Goal: Task Accomplishment & Management: Complete application form

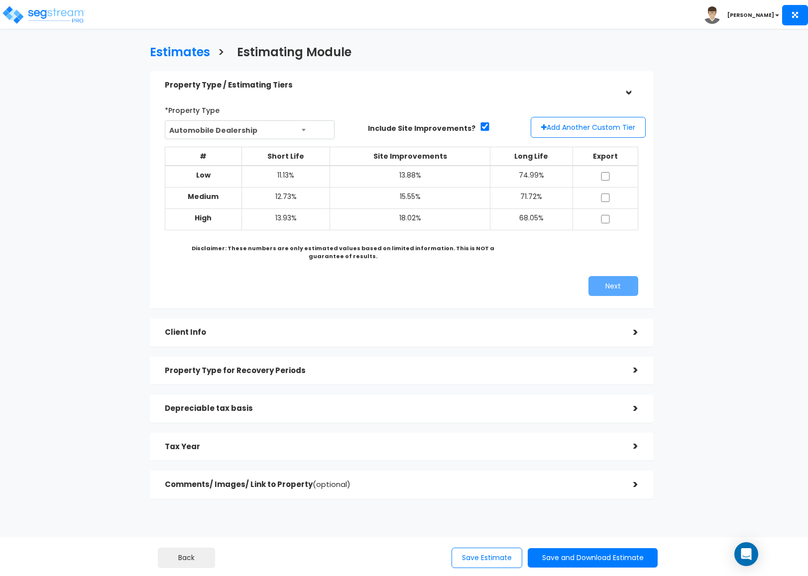
scroll to position [1, 0]
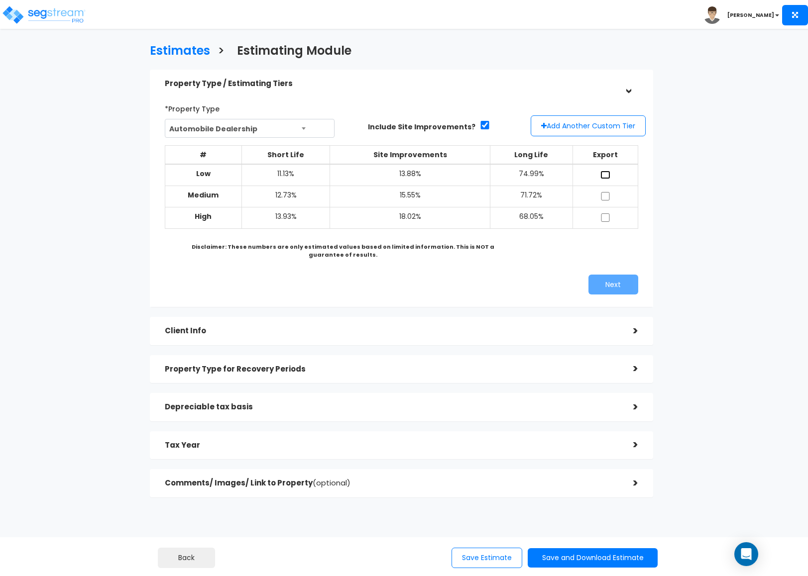
click at [604, 175] on input "checkbox" at bounding box center [605, 175] width 10 height 8
checkbox input "true"
click at [606, 198] on input "checkbox" at bounding box center [605, 196] width 10 height 8
checkbox input "true"
click at [603, 278] on button "Next" at bounding box center [613, 285] width 50 height 20
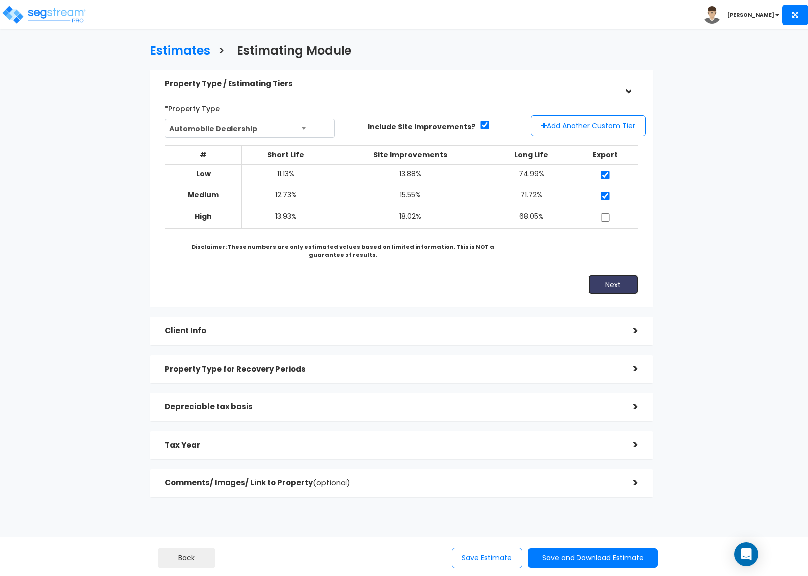
scroll to position [0, 0]
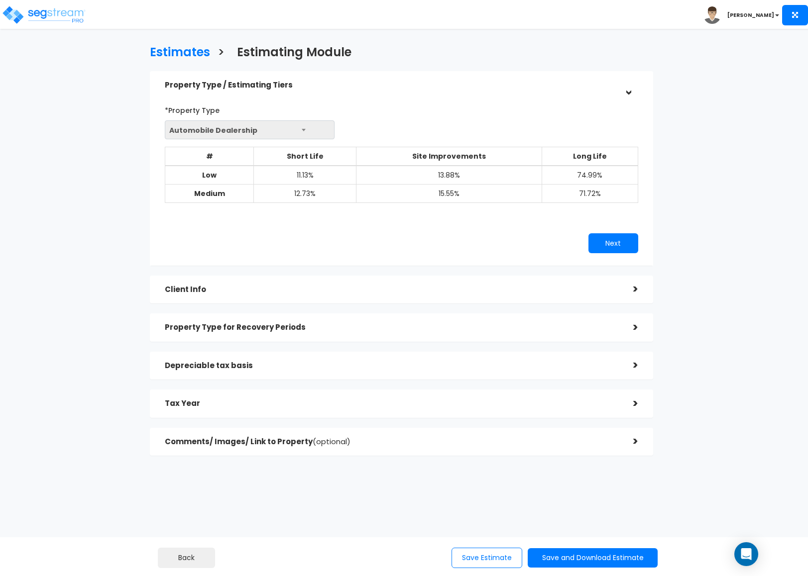
click at [325, 290] on h5 "Client Info" at bounding box center [391, 290] width 453 height 8
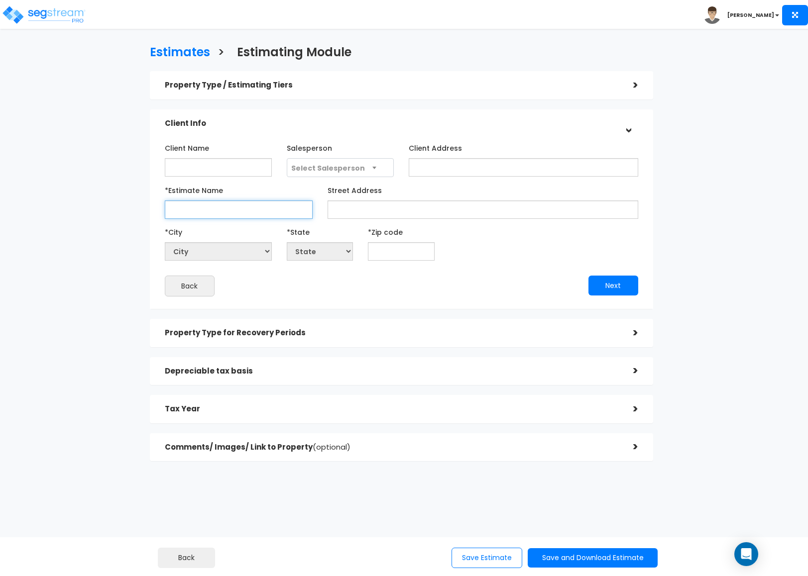
click at [230, 206] on input "*Estimate Name" at bounding box center [239, 210] width 148 height 18
click at [406, 251] on input "text" at bounding box center [401, 251] width 66 height 18
click at [218, 204] on input ",k," at bounding box center [239, 210] width 148 height 18
click at [218, 204] on input "k" at bounding box center [239, 210] width 148 height 18
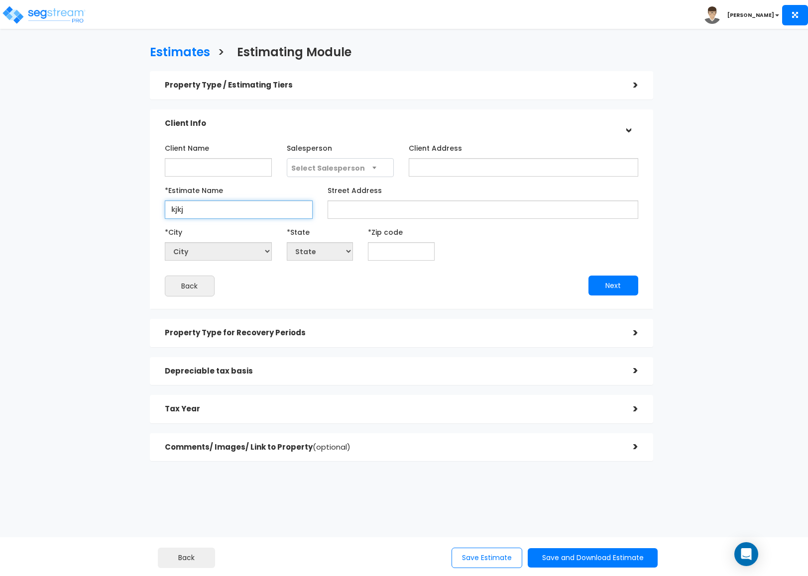
type input "kjkj"
click at [380, 258] on input "text" at bounding box center [401, 251] width 66 height 18
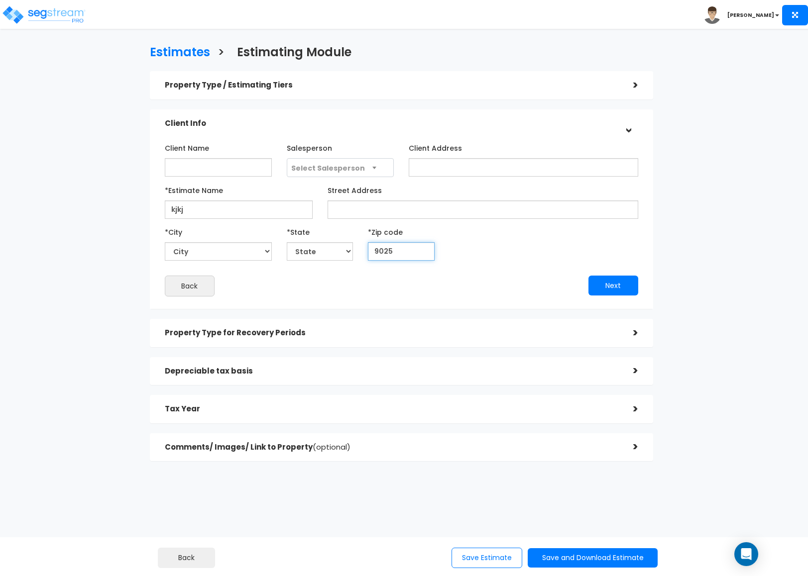
type input "90250"
select select "CA"
type input "90250"
click at [621, 292] on button "Next" at bounding box center [613, 286] width 50 height 20
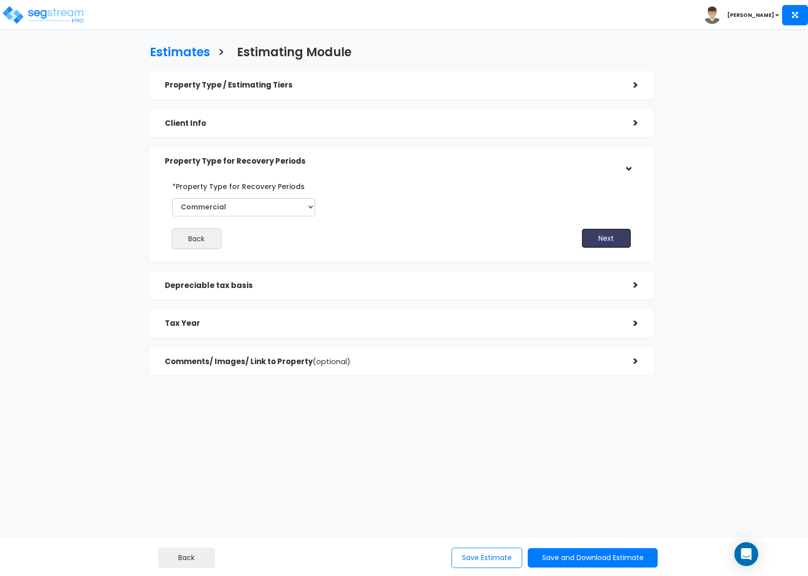
click at [595, 245] on button "Next" at bounding box center [606, 238] width 50 height 20
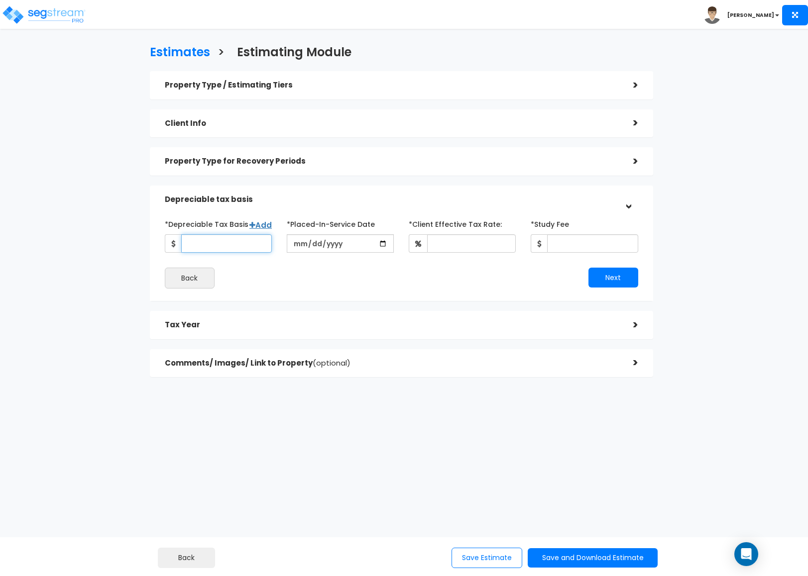
click at [240, 244] on input "*Depreciable Tax Basis" at bounding box center [226, 243] width 91 height 18
type input "123,456,789"
click at [500, 243] on input "*Client Effective Tax Rate:" at bounding box center [471, 243] width 89 height 18
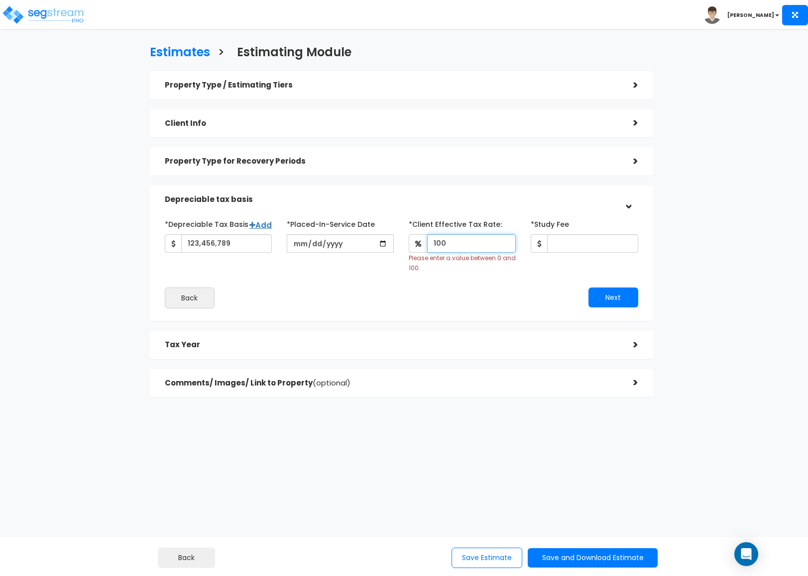
click at [468, 251] on input "100" at bounding box center [471, 243] width 89 height 18
type input "100"
click at [383, 240] on input "date" at bounding box center [340, 243] width 107 height 18
type input "2025-07-30"
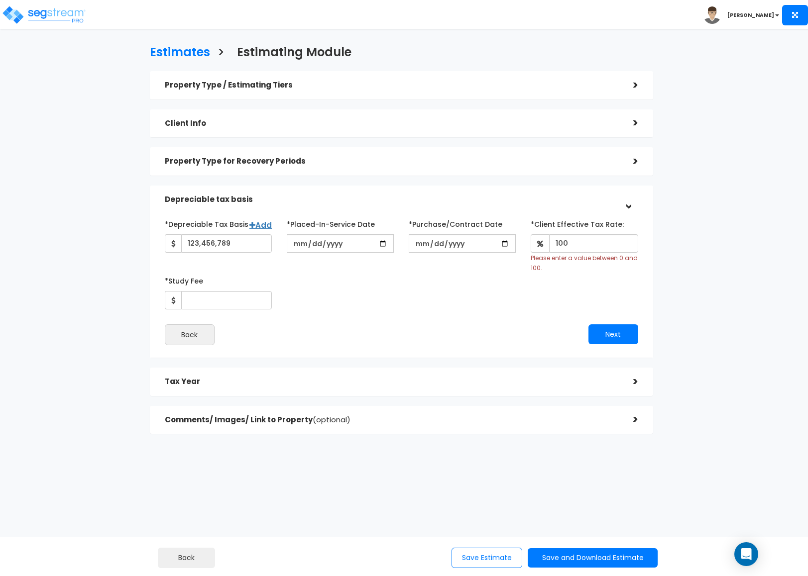
click at [584, 254] on div "100 Please enter a value between 0 and 100." at bounding box center [583, 253] width 107 height 38
click at [584, 251] on input "100" at bounding box center [593, 243] width 89 height 18
type input "25"
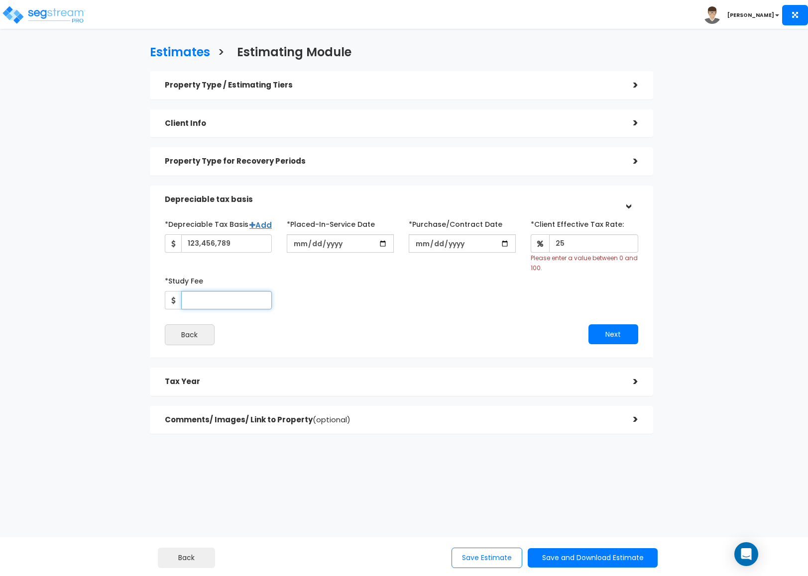
click at [238, 296] on div "*Depreciable Tax Basis Add 123,456,789 *Placed-In-Service Date 25 Back" at bounding box center [401, 280] width 473 height 129
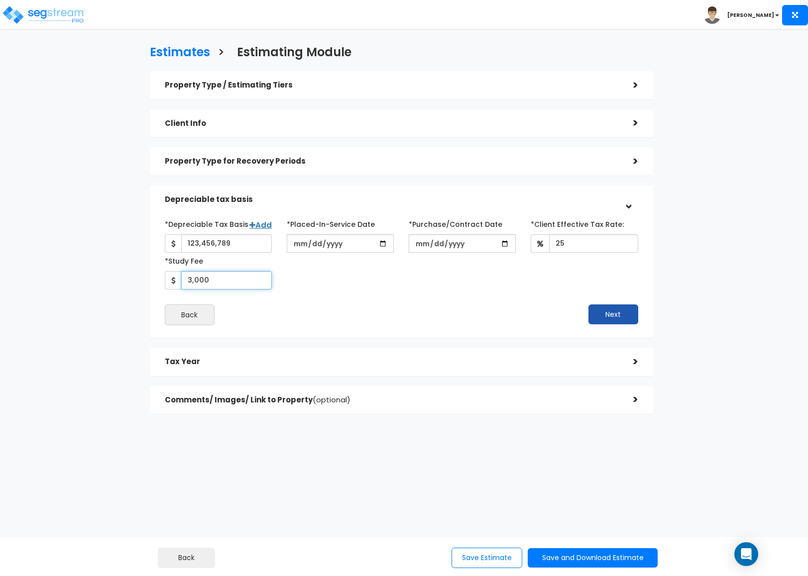
type input "3,000"
click at [588, 306] on button "Next" at bounding box center [613, 315] width 50 height 20
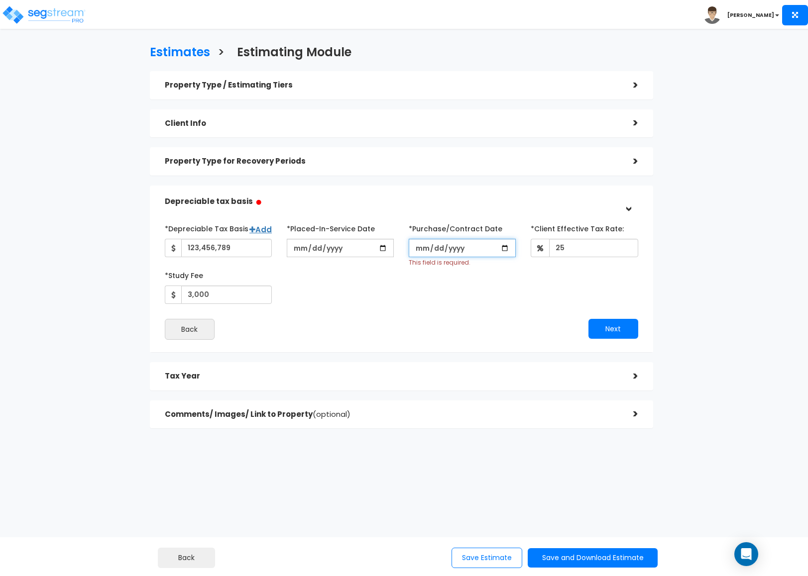
click at [514, 252] on input "*Purchase/Contract Date" at bounding box center [461, 248] width 107 height 18
click at [508, 253] on input "*Purchase/Contract Date" at bounding box center [461, 248] width 107 height 18
click at [502, 249] on input "*Purchase/Contract Date" at bounding box center [461, 248] width 107 height 18
type input "2025-07-30"
click at [596, 324] on button "Next" at bounding box center [613, 329] width 50 height 20
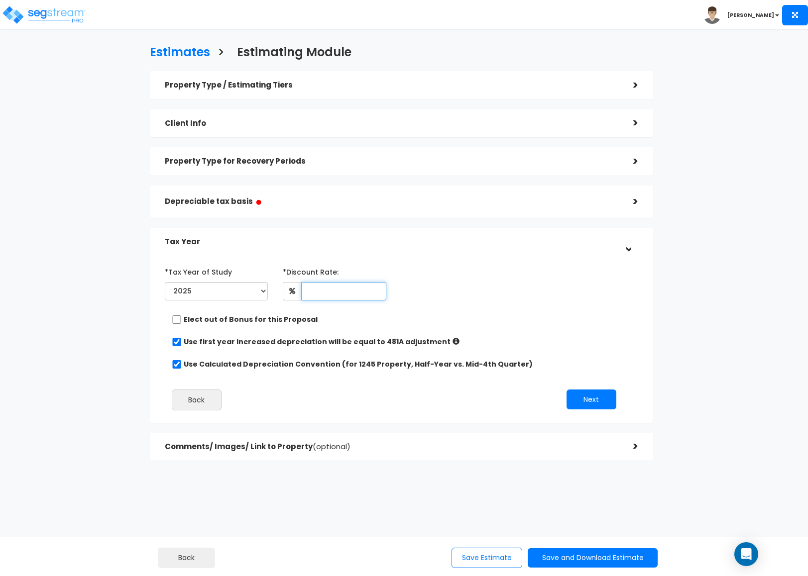
click at [340, 288] on input "text" at bounding box center [343, 291] width 85 height 18
type input "14"
click at [586, 396] on button "Next" at bounding box center [591, 400] width 50 height 20
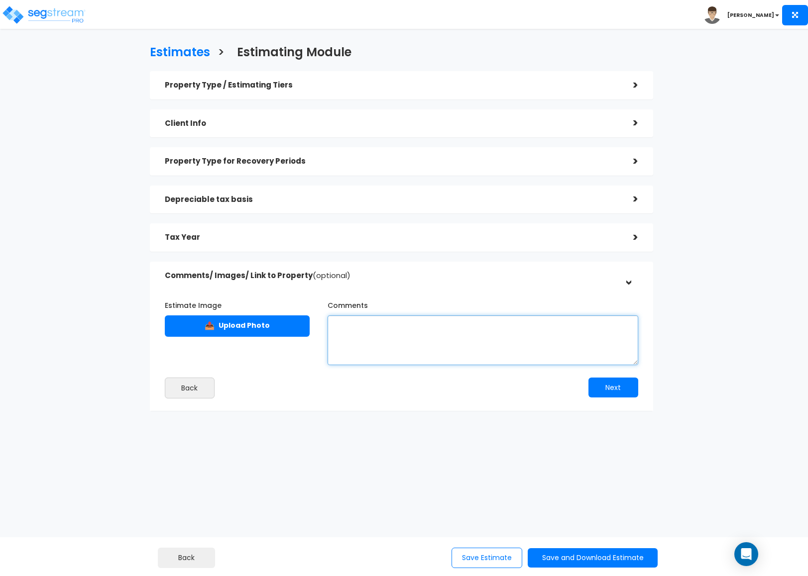
click at [390, 345] on textarea "Comments" at bounding box center [482, 340] width 310 height 50
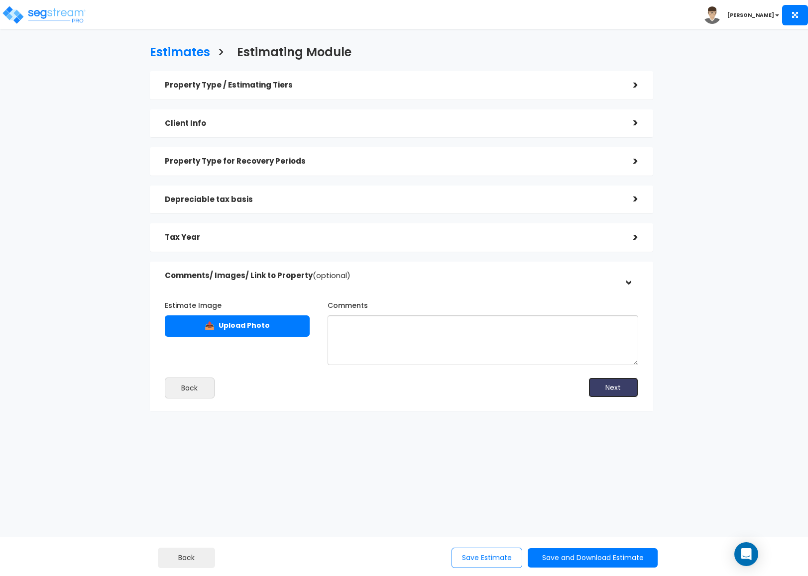
click at [616, 389] on button "Next" at bounding box center [613, 388] width 50 height 20
click at [564, 558] on button "Save and Download Estimate" at bounding box center [592, 557] width 130 height 19
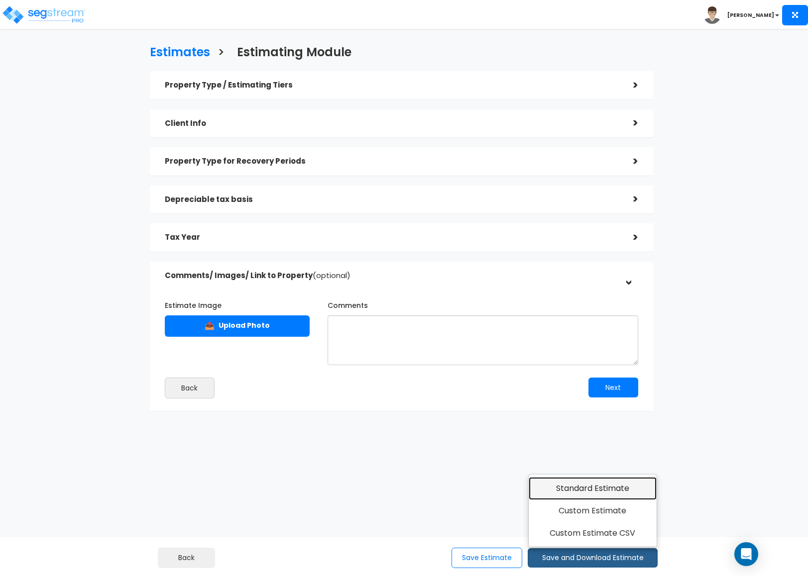
click at [564, 496] on link "Standard Estimate" at bounding box center [592, 488] width 128 height 23
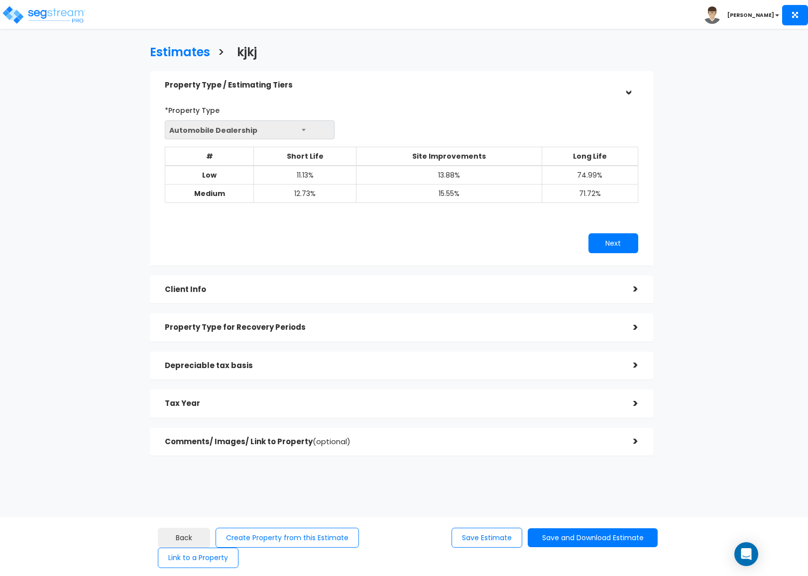
click at [789, 112] on div "Estimates > kjkj Property Type / Estimating Tiers > *Property Type Automobile D…" at bounding box center [404, 293] width 808 height 499
click at [27, 232] on div "Estimates > kjkj Property Type / Estimating Tiers > *Property Type Automobile D…" at bounding box center [404, 293] width 808 height 499
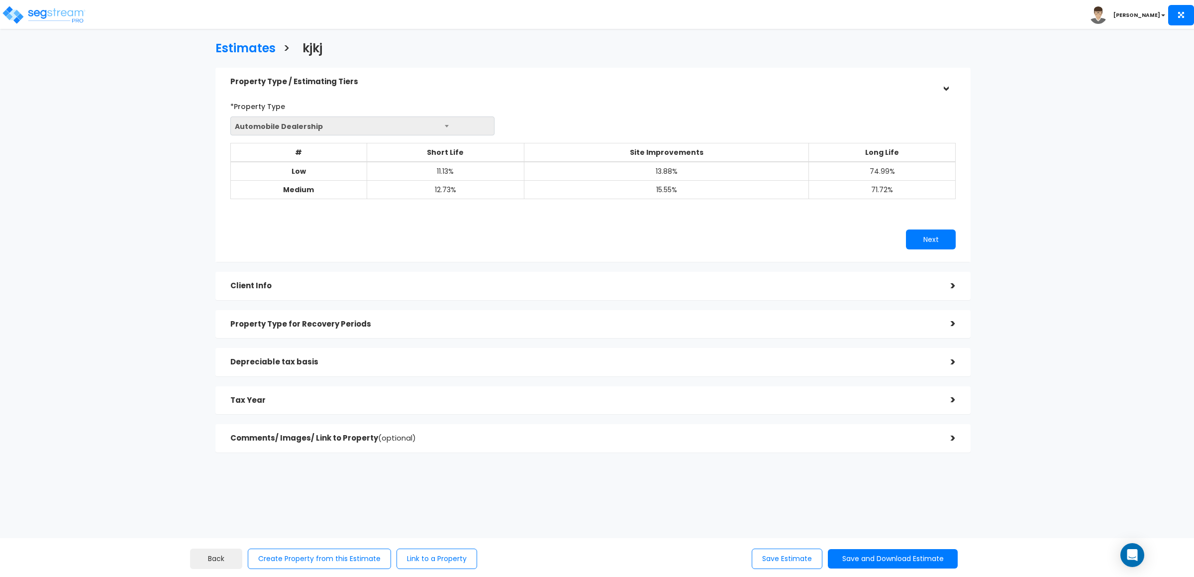
click at [549, 296] on div "Client Info >" at bounding box center [592, 286] width 755 height 28
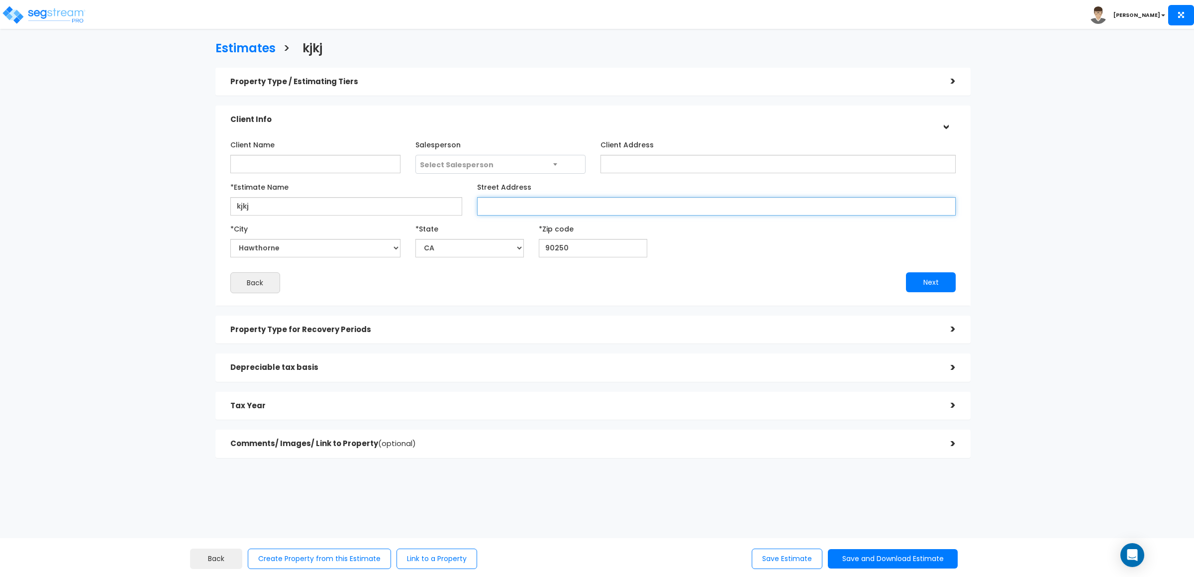
click at [525, 206] on input "Street Address" at bounding box center [716, 206] width 479 height 18
type input "uyur"
click at [604, 327] on h5 "Property Type for Recovery Periods" at bounding box center [583, 329] width 706 height 8
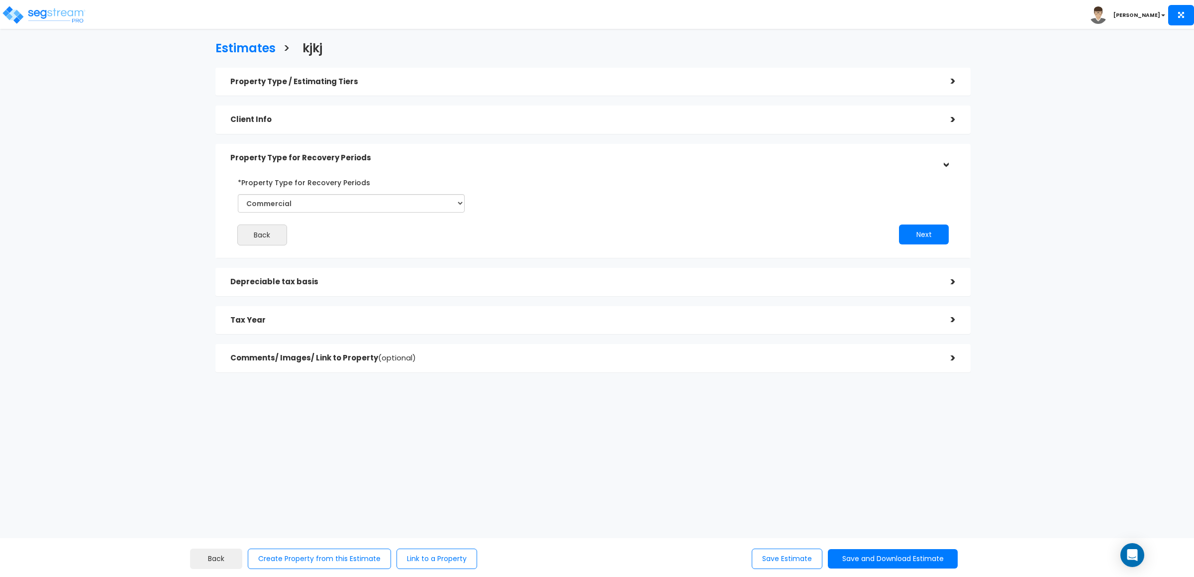
click at [487, 255] on div "*Property Type for Recovery Periods Select Commercial Residential Back Next" at bounding box center [592, 210] width 755 height 96
click at [481, 278] on h5 "Depreciable tax basis" at bounding box center [583, 282] width 706 height 8
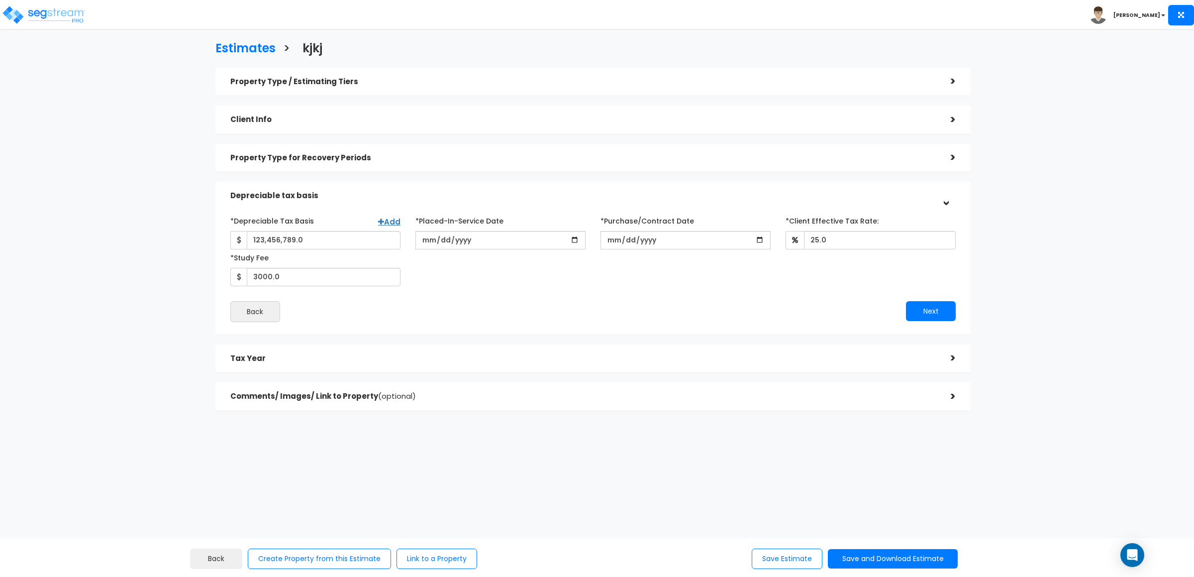
click at [462, 348] on div "Tax Year >" at bounding box center [592, 358] width 755 height 28
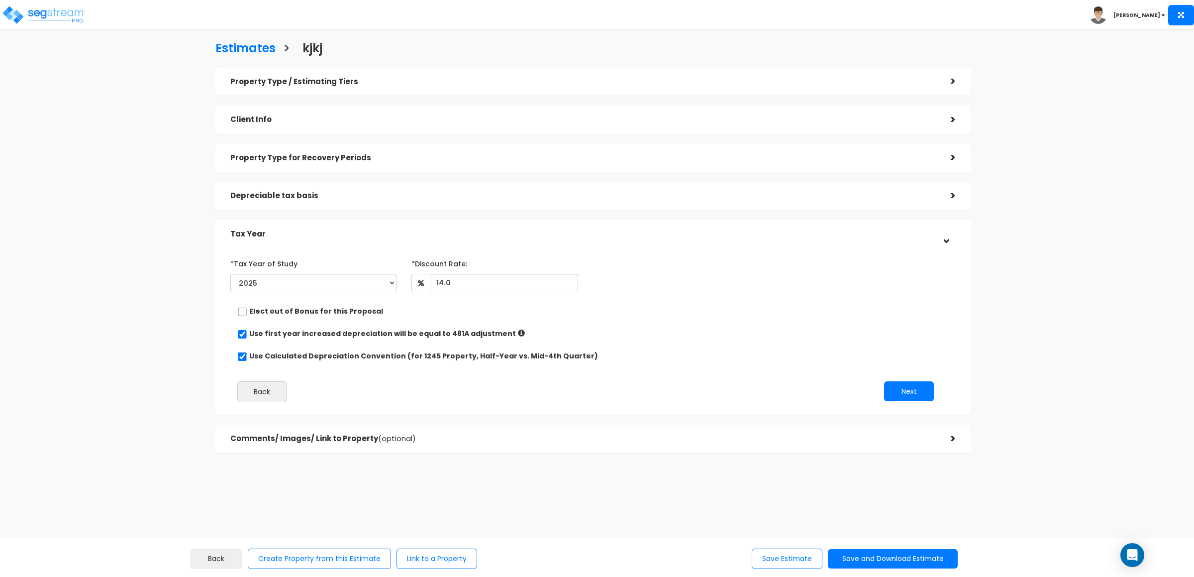
click at [463, 432] on div "Comments/ Images/ Link to Property (optional)" at bounding box center [583, 438] width 706 height 18
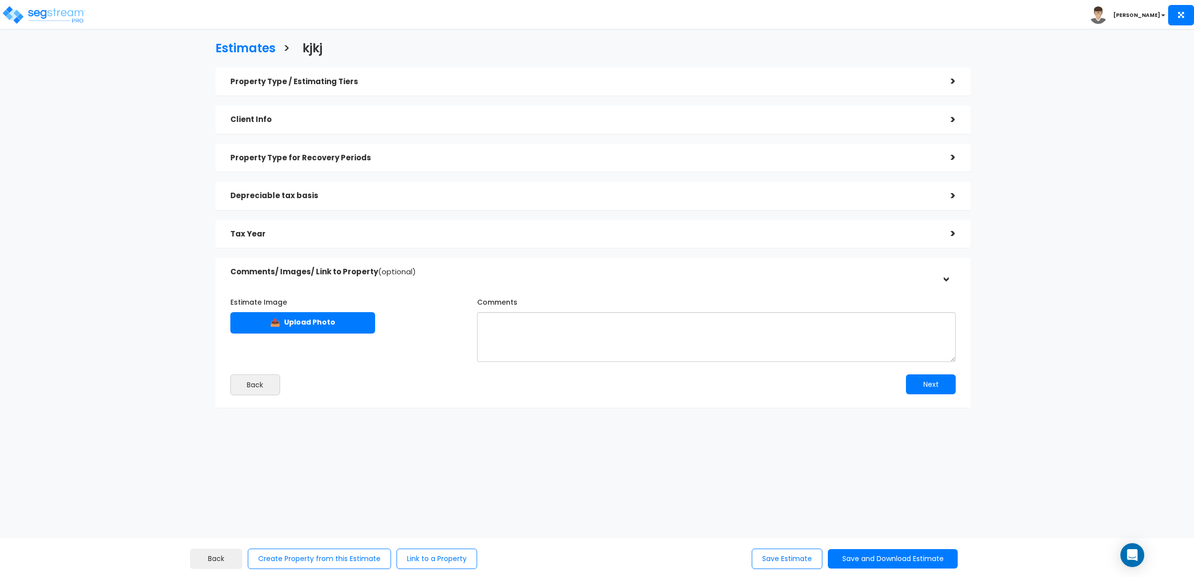
click at [429, 287] on div "Estimate Image 📤 Upload Photo Comments Back Next" at bounding box center [593, 342] width 740 height 116
click at [807, 557] on button "Save and Download Estimate" at bounding box center [893, 558] width 130 height 19
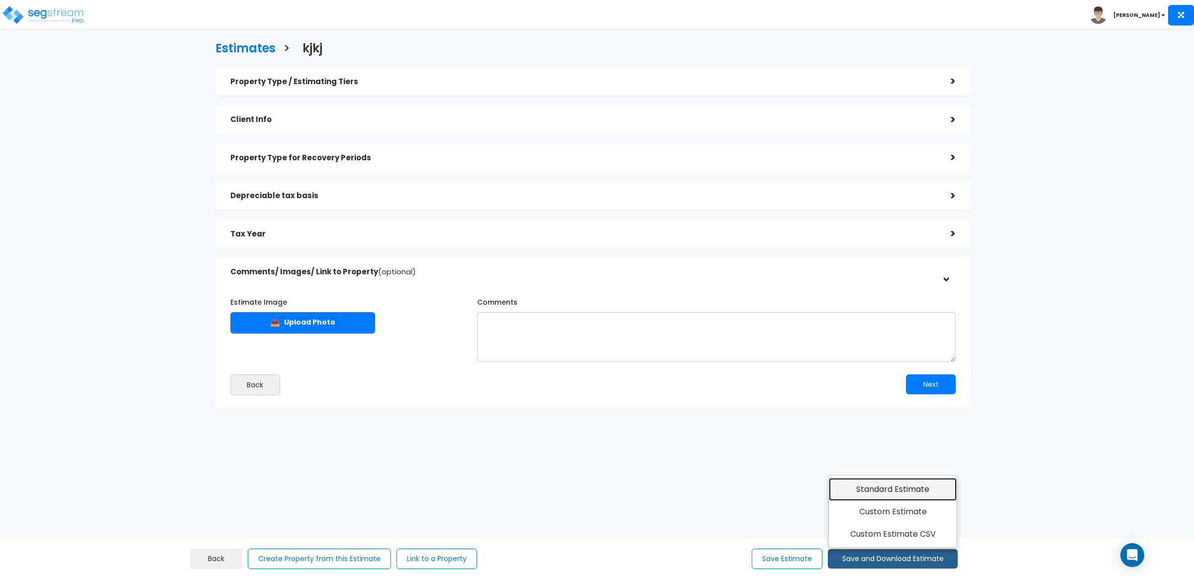
click at [807, 496] on link "Standard Estimate" at bounding box center [893, 489] width 128 height 23
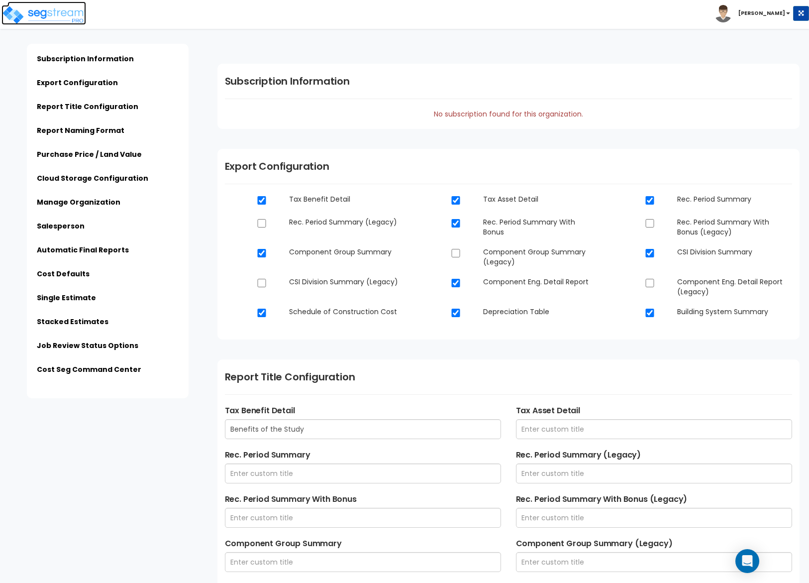
click at [54, 21] on img at bounding box center [43, 15] width 85 height 20
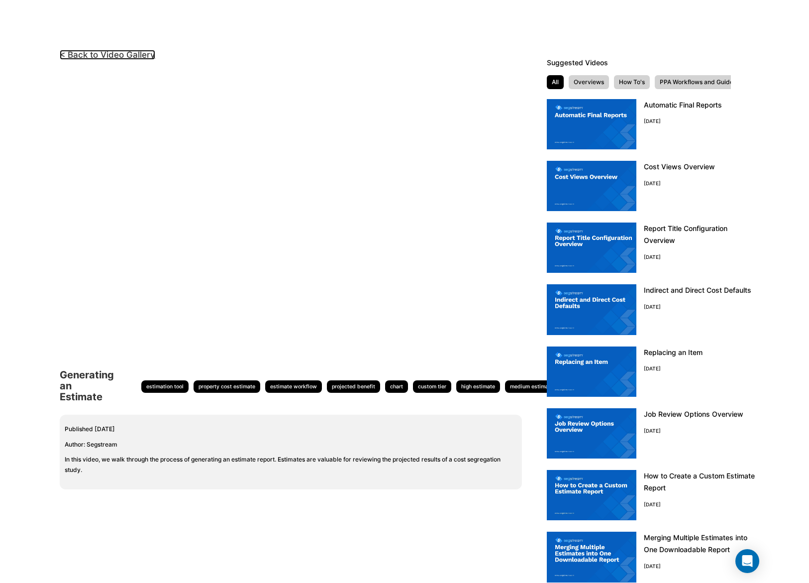
click at [76, 59] on link "< Back to Video Gallery" at bounding box center [108, 55] width 96 height 10
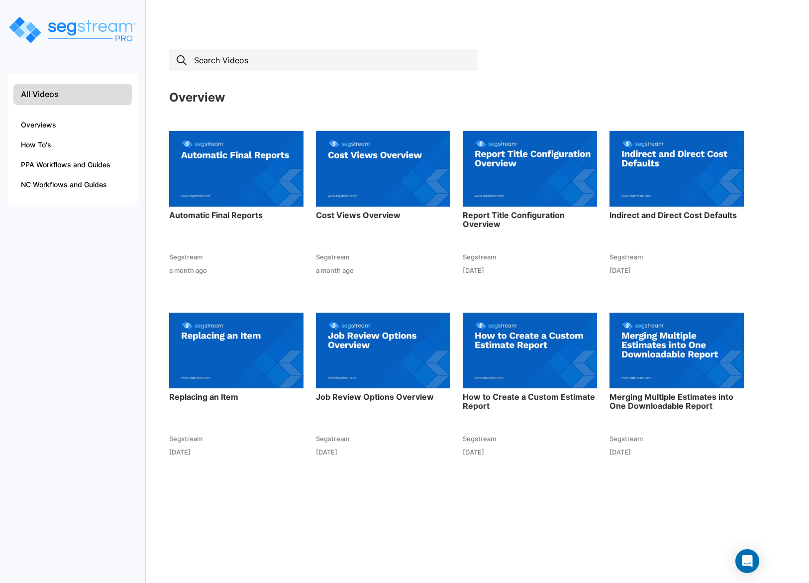
click at [223, 66] on input "text" at bounding box center [323, 60] width 308 height 22
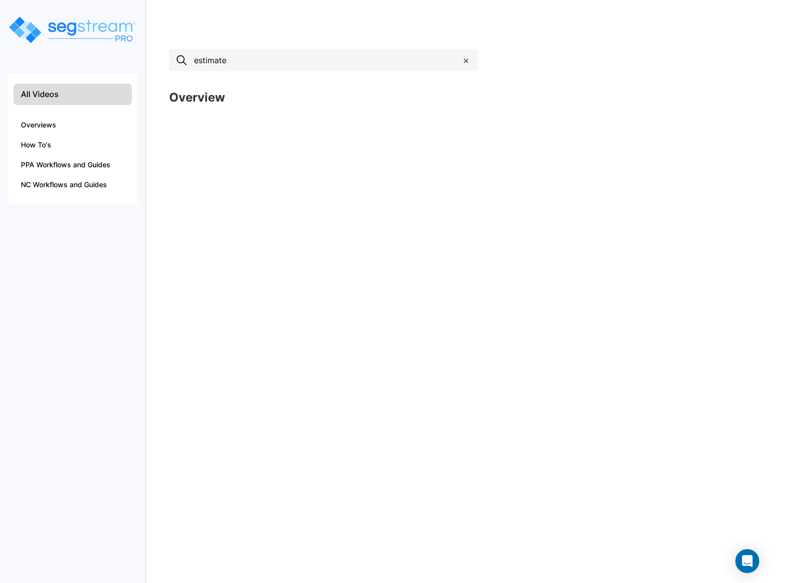
type input "estimate"
click at [83, 122] on li "Overviews" at bounding box center [72, 125] width 118 height 20
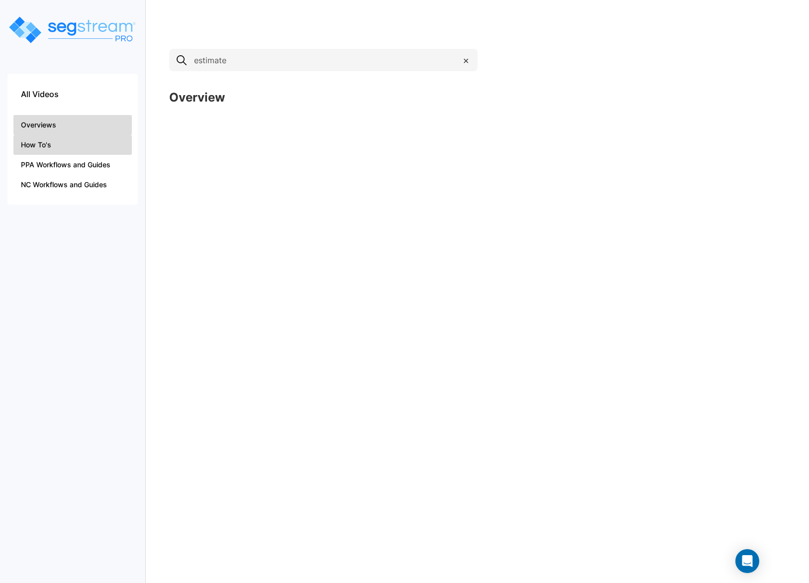
click at [84, 149] on li "How To's" at bounding box center [72, 145] width 118 height 20
click at [83, 129] on li "Overviews" at bounding box center [72, 125] width 118 height 20
click at [466, 59] on span "×" at bounding box center [466, 60] width 6 height 14
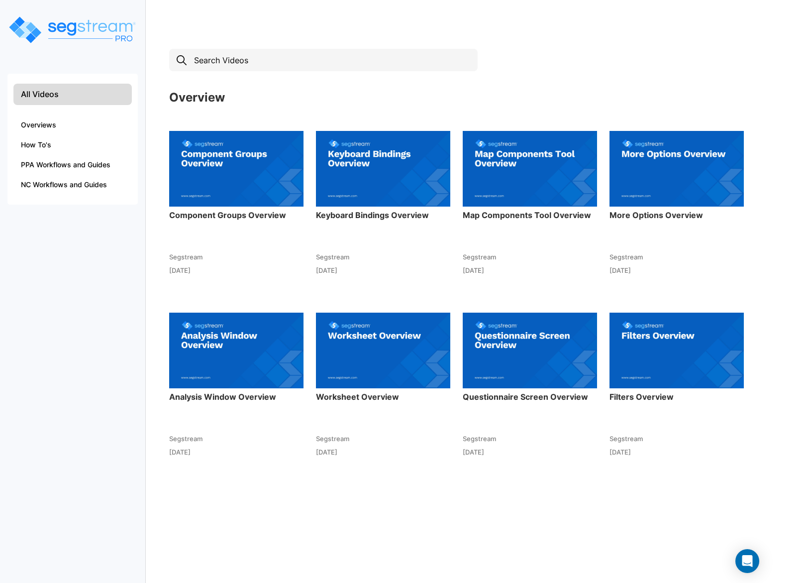
click at [60, 102] on li "All Videos" at bounding box center [72, 94] width 118 height 21
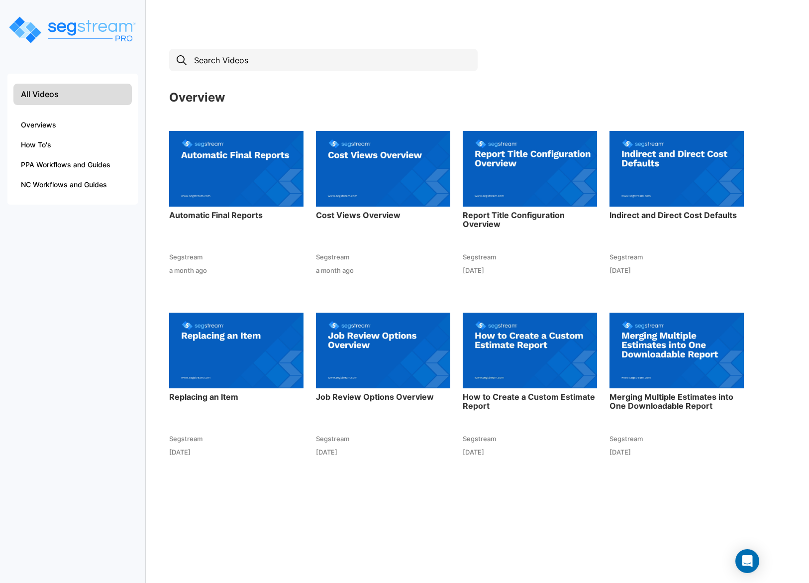
scroll to position [166, 0]
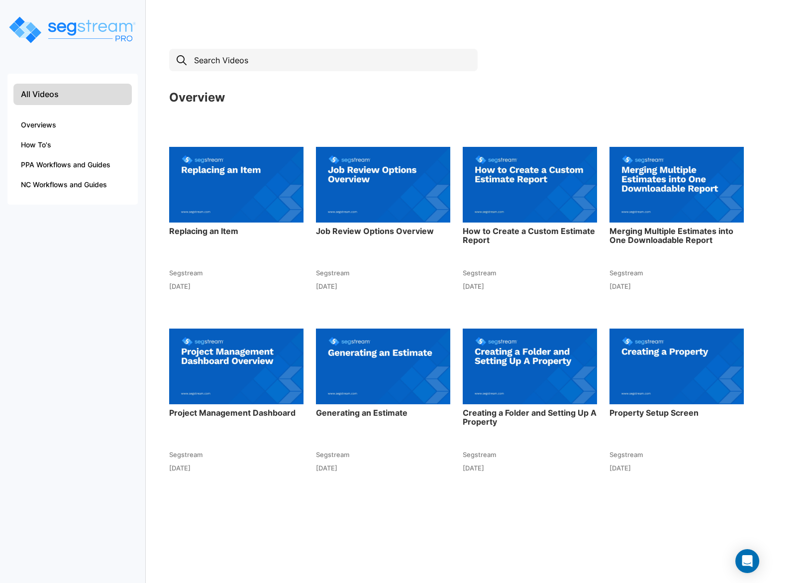
click at [371, 384] on img at bounding box center [383, 365] width 134 height 109
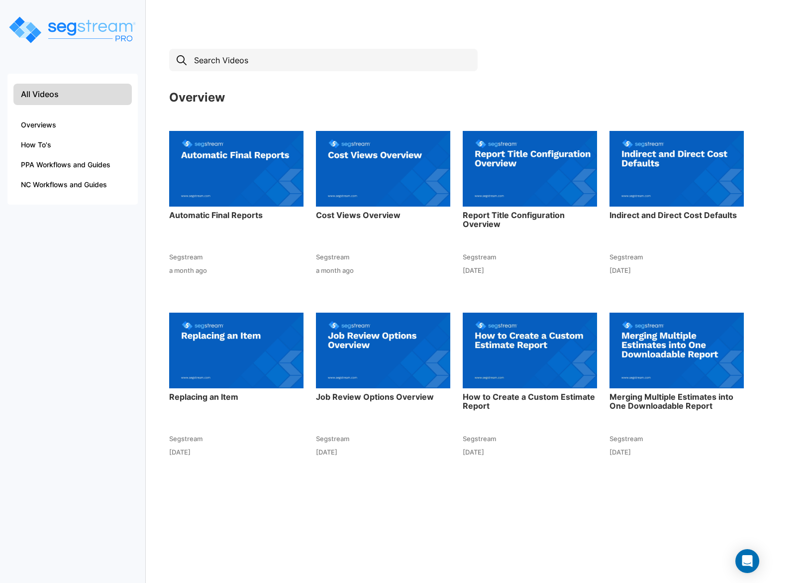
click at [239, 189] on img at bounding box center [236, 168] width 134 height 109
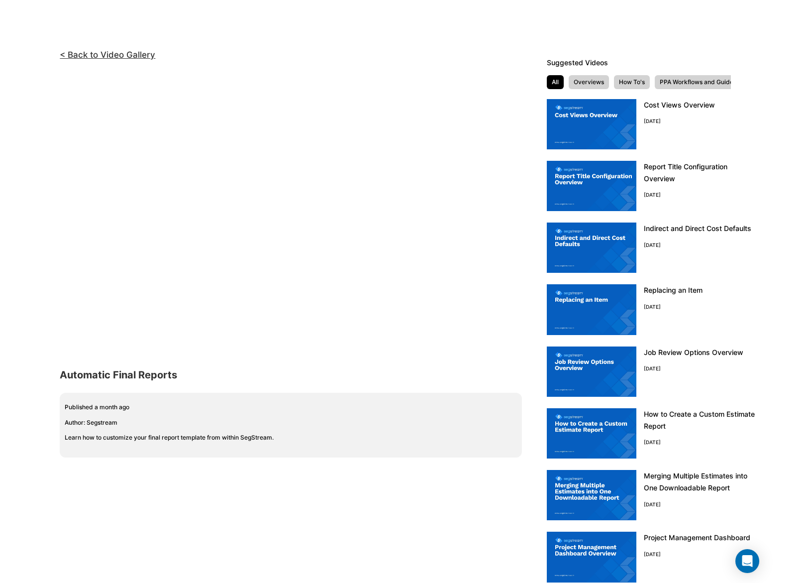
click at [56, 246] on div "< Back to Video Gallery <!-- video embed url --> Automatic Final Reports Publis…" at bounding box center [269, 335] width 539 height 583
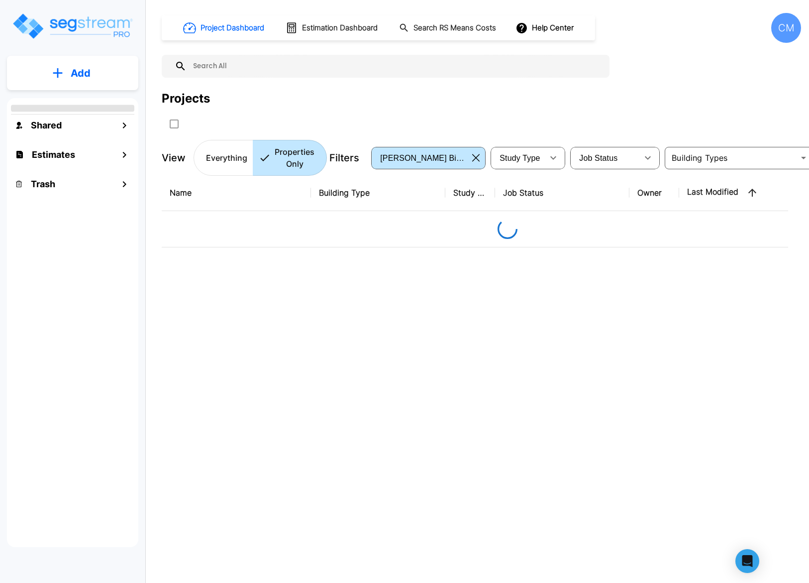
click at [66, 71] on button "Add" at bounding box center [72, 73] width 131 height 29
click at [73, 158] on p "Add Estimate" at bounding box center [78, 157] width 51 height 12
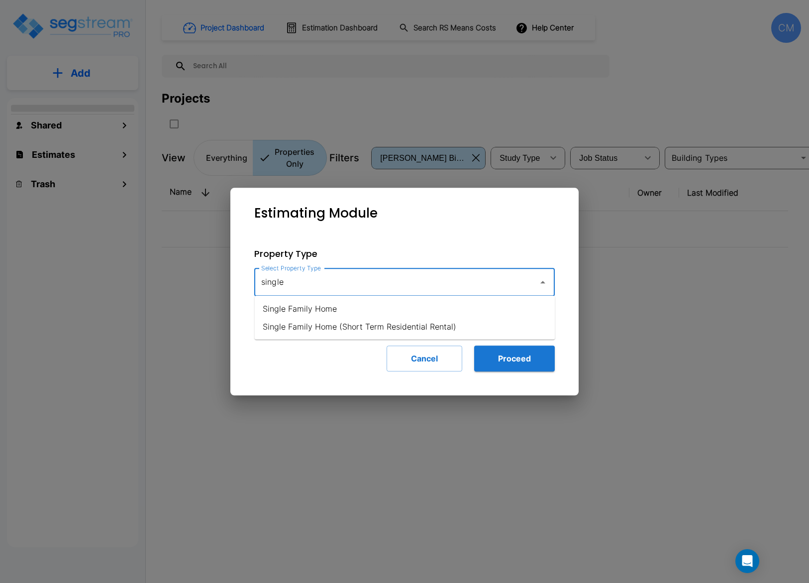
click at [315, 303] on li "Single Family Home" at bounding box center [405, 309] width 301 height 18
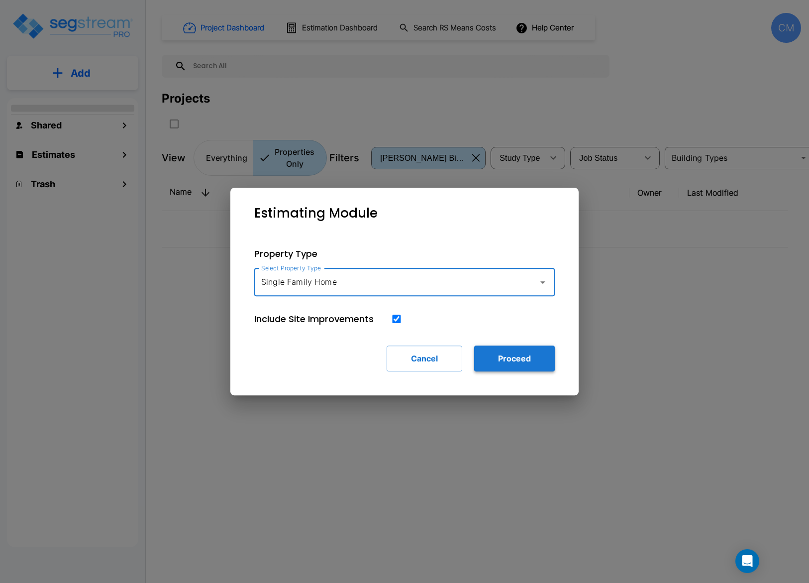
type input "Single Family Home"
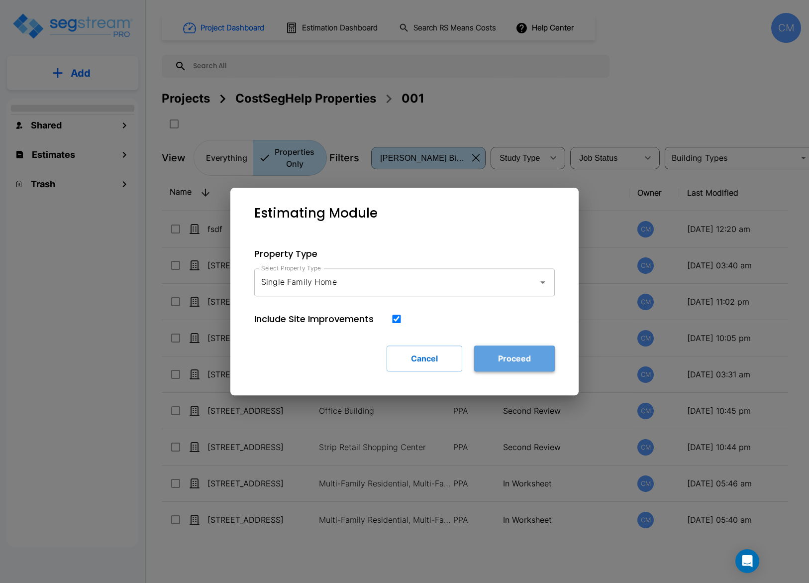
click at [511, 366] on button "Proceed" at bounding box center [514, 358] width 81 height 26
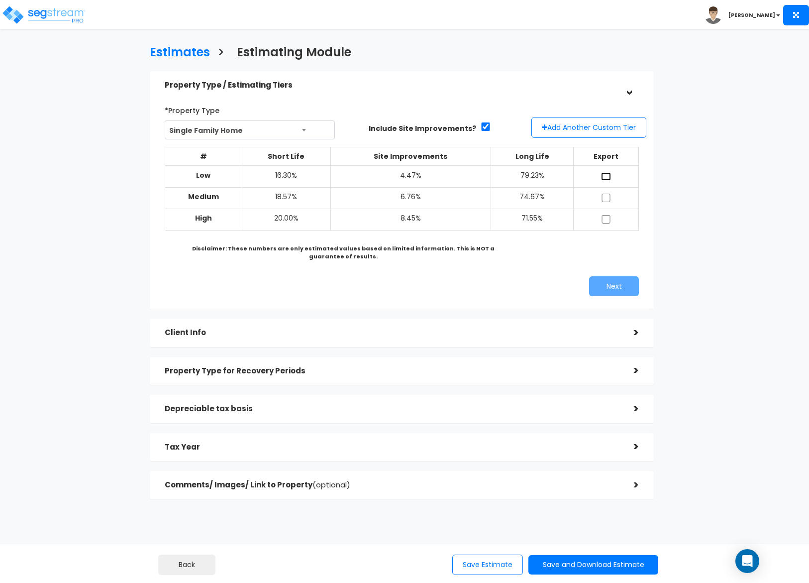
drag, startPoint x: 609, startPoint y: 178, endPoint x: 602, endPoint y: 190, distance: 14.1
click at [611, 178] on td at bounding box center [606, 177] width 65 height 22
click at [604, 181] on td at bounding box center [606, 177] width 65 height 22
drag, startPoint x: 603, startPoint y: 178, endPoint x: 604, endPoint y: 184, distance: 6.0
click at [604, 178] on input "checkbox" at bounding box center [606, 176] width 10 height 8
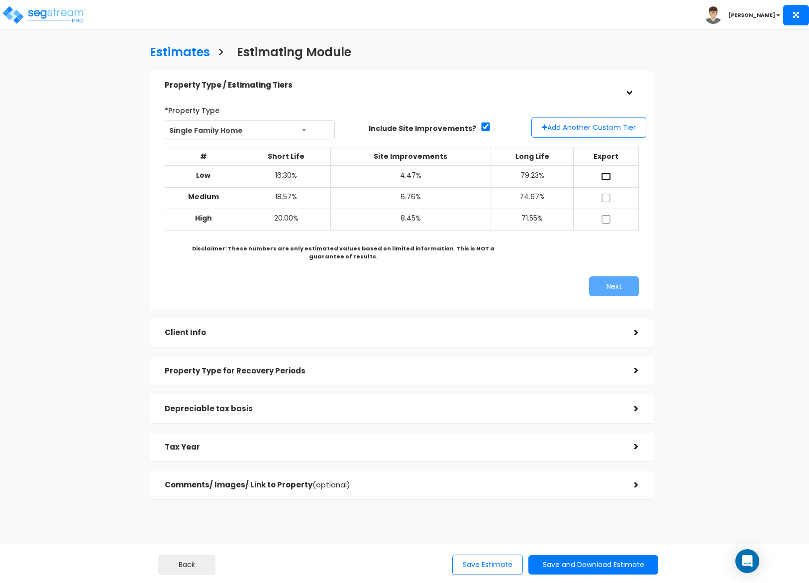
checkbox input "true"
drag, startPoint x: 603, startPoint y: 198, endPoint x: 605, endPoint y: 204, distance: 7.1
click at [605, 198] on input "checkbox" at bounding box center [606, 198] width 10 height 8
checkbox input "true"
click at [605, 223] on input "checkbox" at bounding box center [606, 219] width 10 height 8
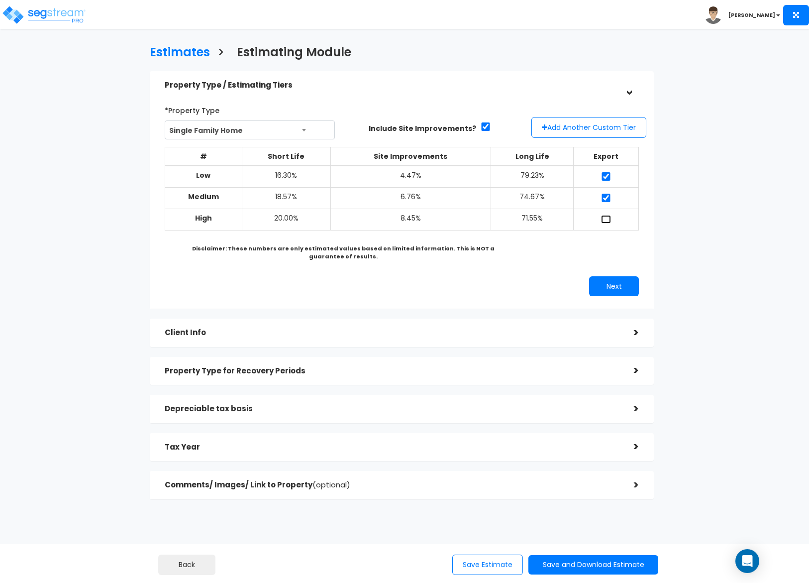
checkbox input "true"
click at [611, 284] on button "Next" at bounding box center [614, 286] width 50 height 20
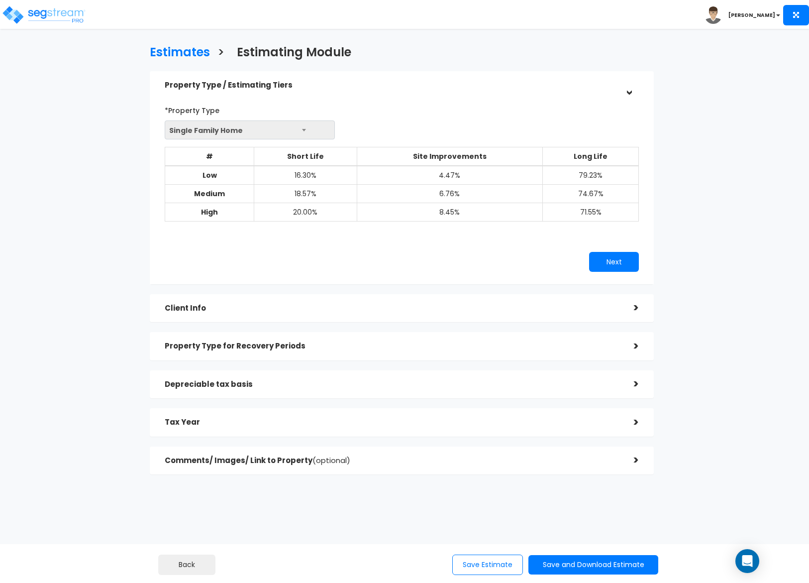
click at [627, 308] on div ">" at bounding box center [629, 307] width 20 height 15
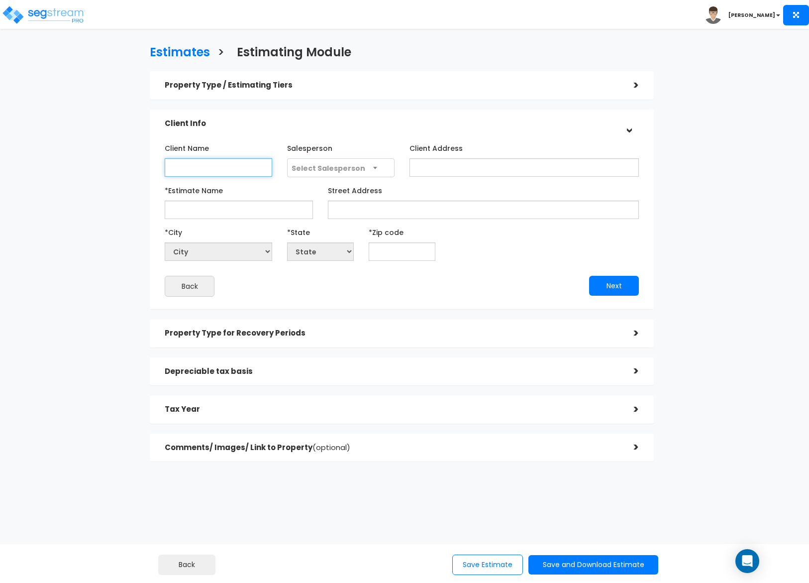
click at [241, 166] on input "Client Name" at bounding box center [218, 167] width 107 height 18
type input "Sample Client"
click at [453, 168] on input "Client Address" at bounding box center [523, 167] width 229 height 18
click at [454, 168] on input "Sample Address" at bounding box center [523, 167] width 229 height 18
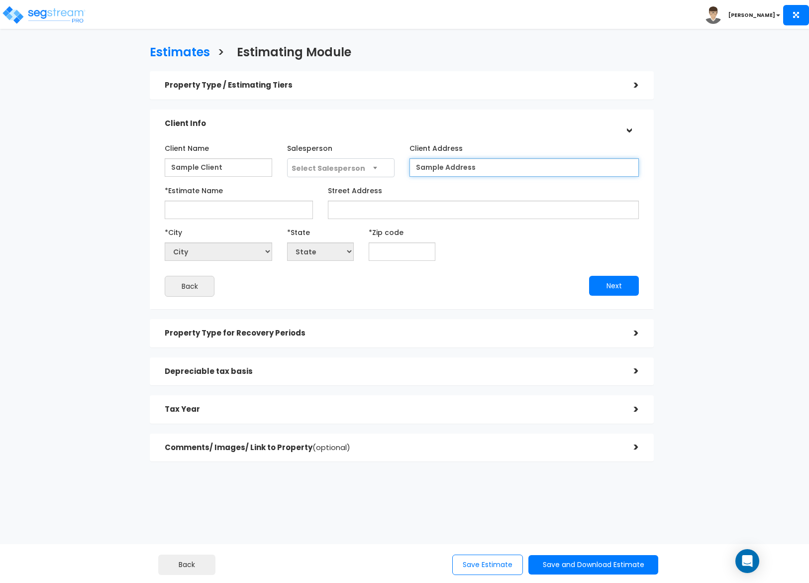
click at [454, 168] on input "Sample Address" at bounding box center [523, 167] width 229 height 18
type input "Sample Address"
drag, startPoint x: 444, startPoint y: 199, endPoint x: 444, endPoint y: 208, distance: 9.0
click at [445, 199] on div "Street Address" at bounding box center [483, 200] width 311 height 37
click at [444, 209] on input "Street Address" at bounding box center [483, 210] width 311 height 18
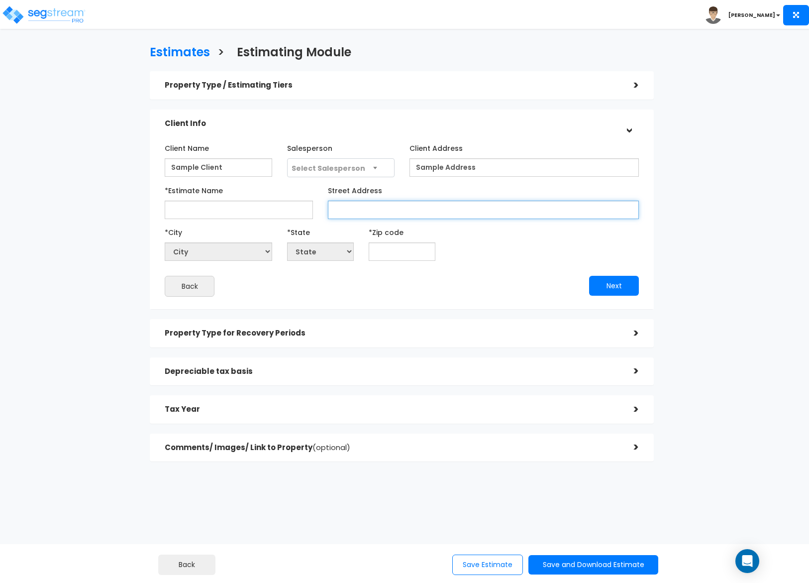
paste input "Sample Address"
type input "Sample Address"
click at [256, 215] on input "*Estimate Name" at bounding box center [239, 210] width 148 height 18
type input "001"
click at [395, 250] on input "text" at bounding box center [402, 251] width 67 height 18
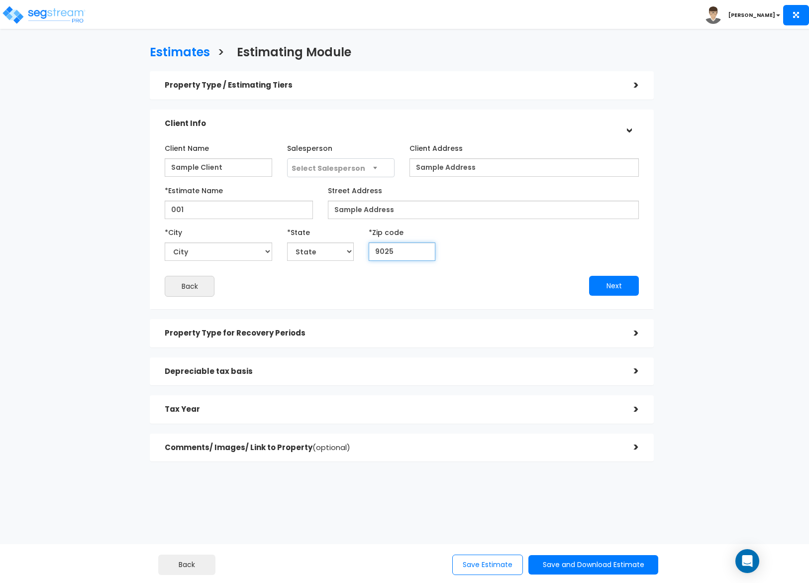
type input "90250"
select select "CA"
type input "90250"
click at [310, 341] on div "Property Type for Recovery Periods" at bounding box center [392, 333] width 454 height 18
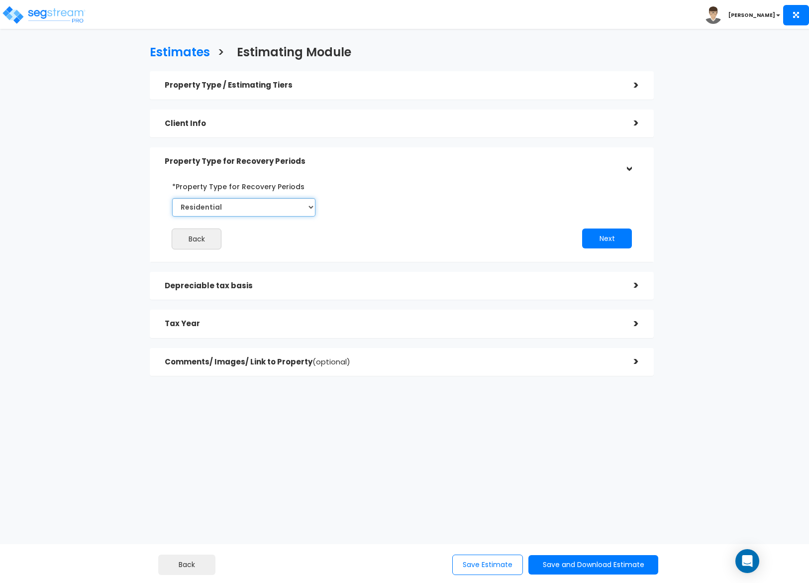
click at [240, 206] on select "Select Commercial Residential" at bounding box center [243, 207] width 143 height 18
drag, startPoint x: 349, startPoint y: 258, endPoint x: 344, endPoint y: 258, distance: 5.5
click at [349, 259] on div "*Property Type for Recovery Periods Select Commercial Residential Back Next" at bounding box center [402, 214] width 504 height 96
drag, startPoint x: 266, startPoint y: 204, endPoint x: 268, endPoint y: 215, distance: 10.6
click at [264, 203] on select "Select Commercial Residential" at bounding box center [243, 207] width 143 height 18
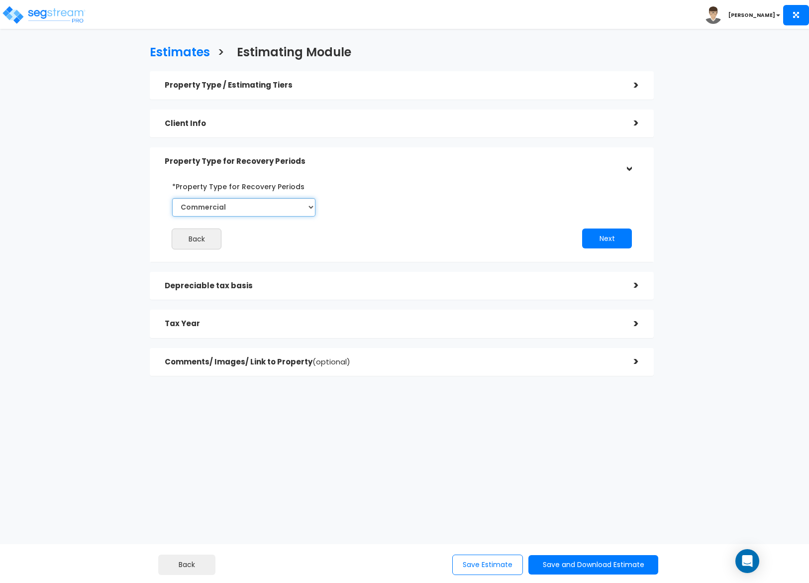
click at [172, 198] on select "Select Commercial Residential" at bounding box center [243, 207] width 143 height 18
drag, startPoint x: 261, startPoint y: 208, endPoint x: 260, endPoint y: 214, distance: 6.1
click at [260, 209] on select "Select Commercial Residential" at bounding box center [243, 207] width 143 height 18
click at [172, 198] on select "Select Commercial Residential" at bounding box center [243, 207] width 143 height 18
click at [257, 202] on select "Select Commercial Residential" at bounding box center [243, 207] width 143 height 18
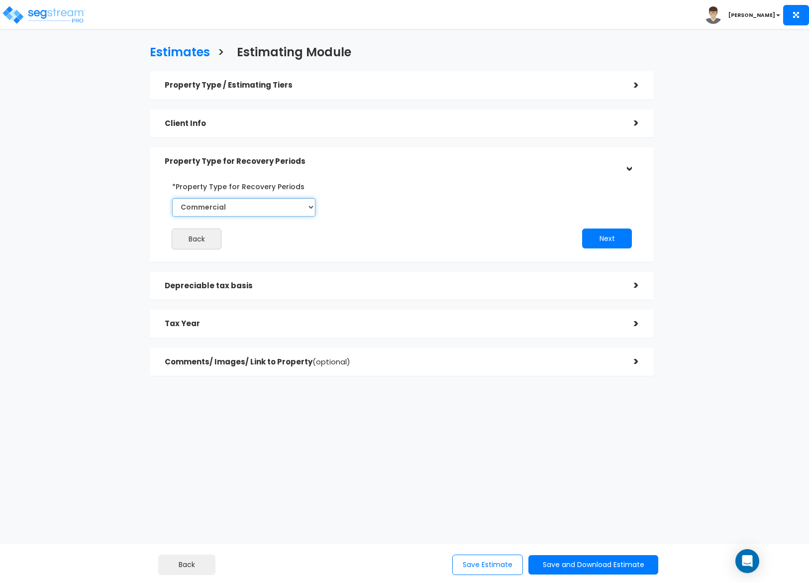
select select "Residential"
click at [172, 198] on select "Select Commercial Residential" at bounding box center [243, 207] width 143 height 18
click at [260, 279] on div "Depreciable tax basis" at bounding box center [392, 286] width 454 height 18
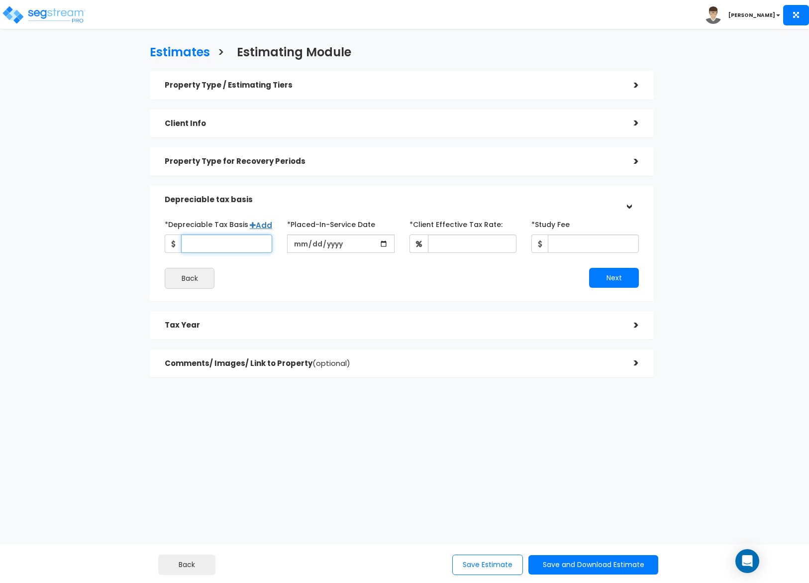
click at [224, 244] on input "*Depreciable Tax Basis" at bounding box center [226, 243] width 91 height 18
type input "1,234,567"
drag, startPoint x: 381, startPoint y: 242, endPoint x: 366, endPoint y: 252, distance: 17.8
click at [380, 241] on input "date" at bounding box center [340, 243] width 107 height 18
type input "2025-07-28"
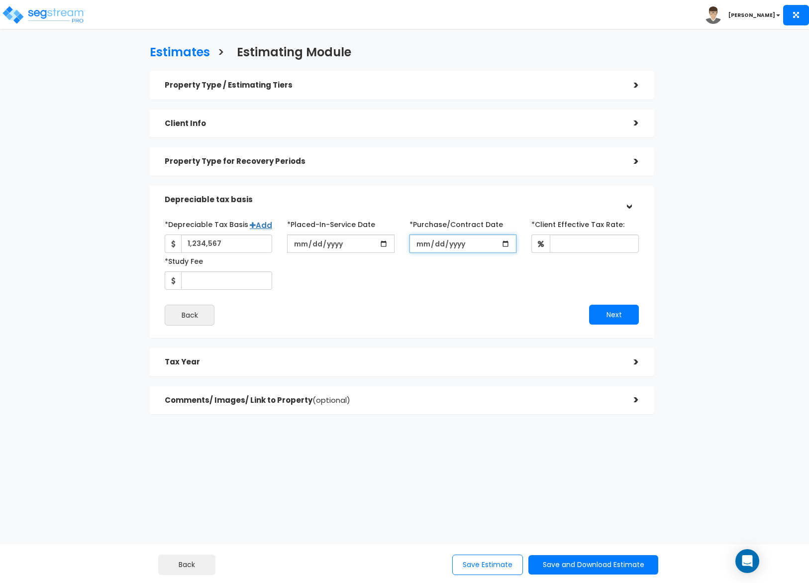
drag, startPoint x: 502, startPoint y: 245, endPoint x: 498, endPoint y: 249, distance: 6.3
click at [502, 244] on input "*Purchase/Contract Date" at bounding box center [462, 243] width 107 height 18
type input "2025-08-04"
click at [581, 239] on input "*Client Effective Tax Rate:" at bounding box center [594, 243] width 89 height 18
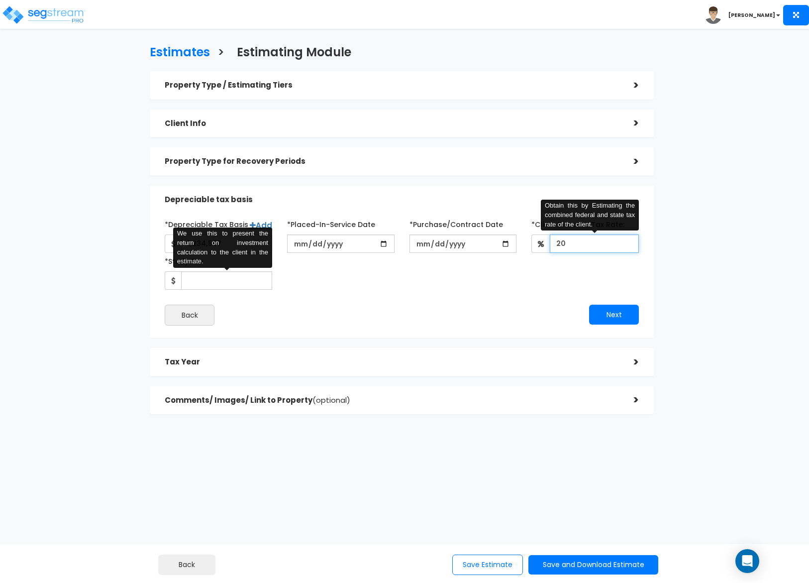
type input "20"
click at [218, 281] on input "*Study Fee" at bounding box center [226, 280] width 91 height 18
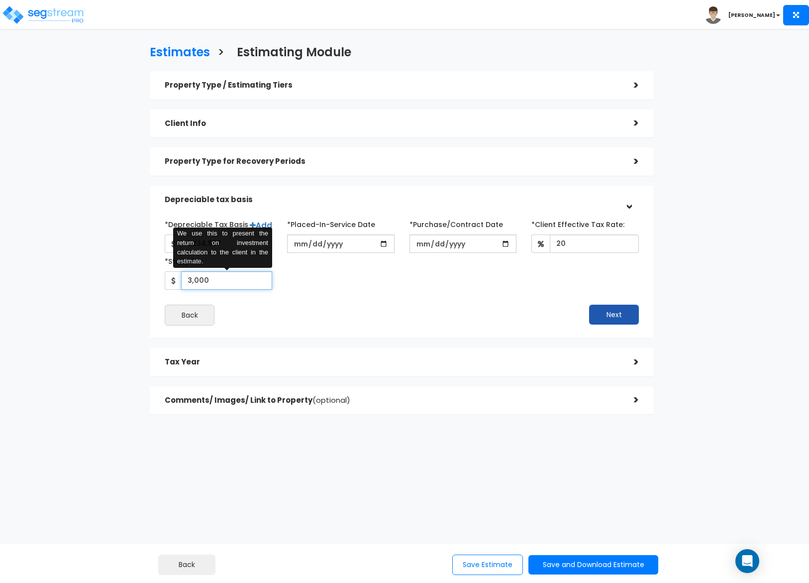
type input "3,000"
drag, startPoint x: 606, startPoint y: 315, endPoint x: 596, endPoint y: 317, distance: 10.6
click at [605, 315] on button "Next" at bounding box center [614, 315] width 50 height 20
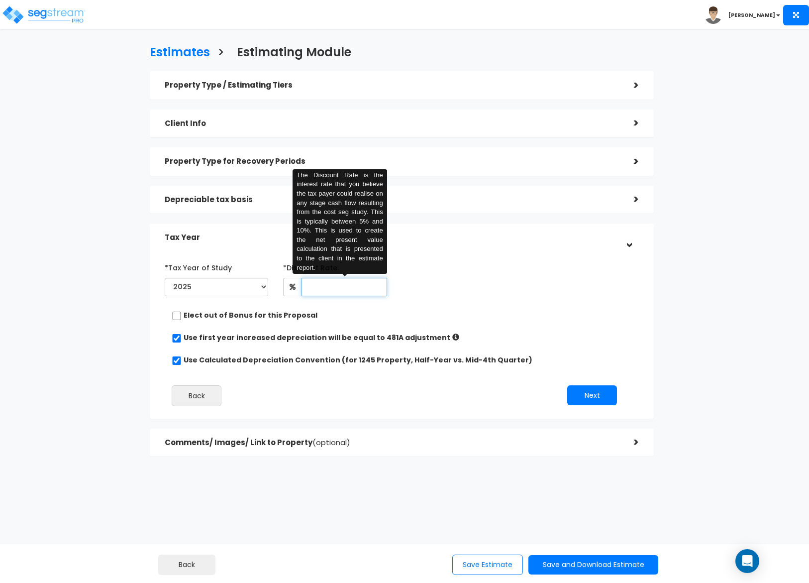
click at [335, 286] on input "text" at bounding box center [344, 287] width 85 height 18
type input "8"
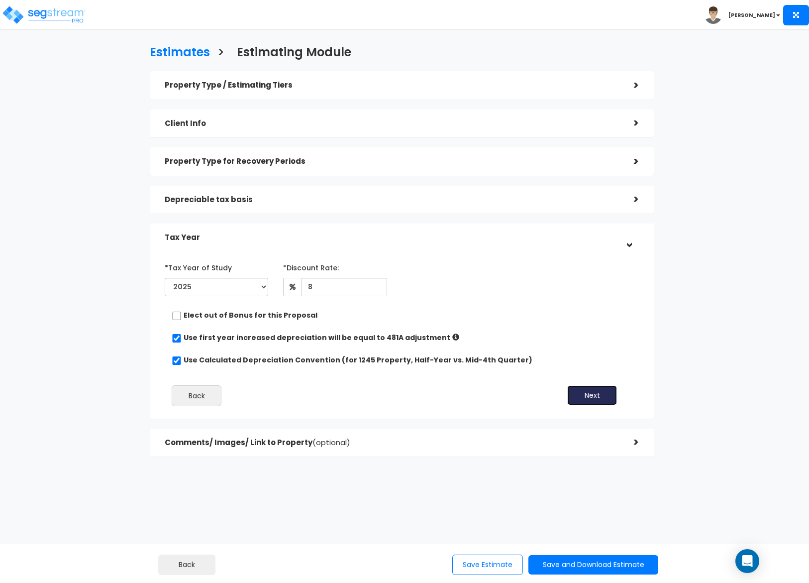
drag, startPoint x: 573, startPoint y: 393, endPoint x: 545, endPoint y: 393, distance: 28.4
click at [572, 393] on button "Next" at bounding box center [592, 395] width 50 height 20
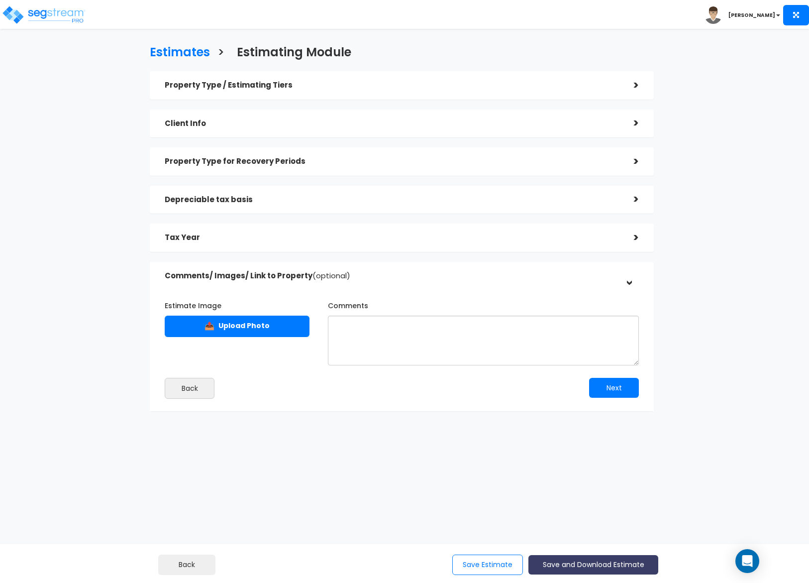
click at [602, 564] on button "Save and Download Estimate" at bounding box center [593, 564] width 130 height 19
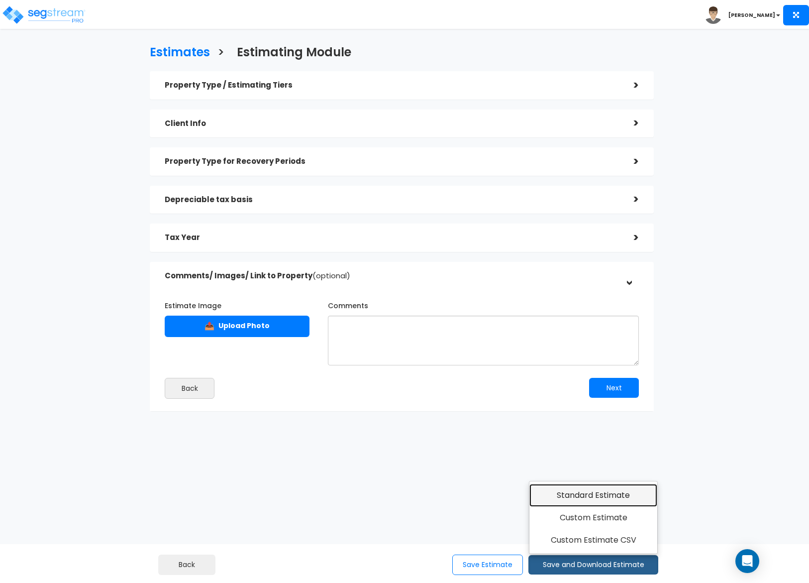
drag, startPoint x: 590, startPoint y: 499, endPoint x: 585, endPoint y: 500, distance: 5.2
click at [590, 498] on link "Standard Estimate" at bounding box center [593, 495] width 128 height 23
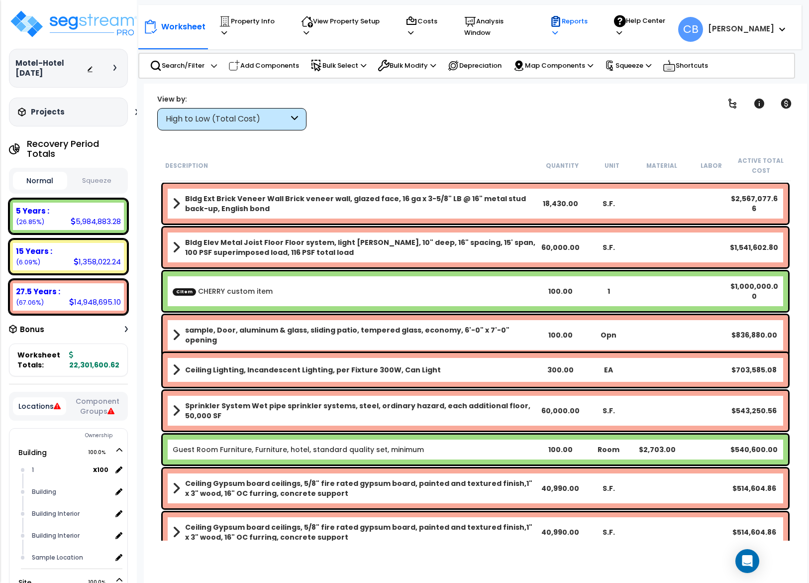
click at [588, 27] on p "Reports" at bounding box center [572, 26] width 45 height 23
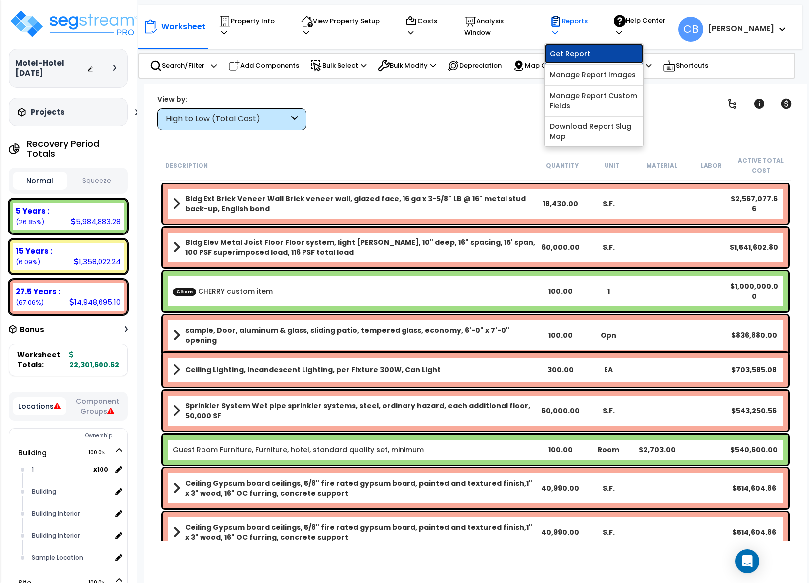
click at [578, 47] on link "Get Report" at bounding box center [594, 54] width 99 height 20
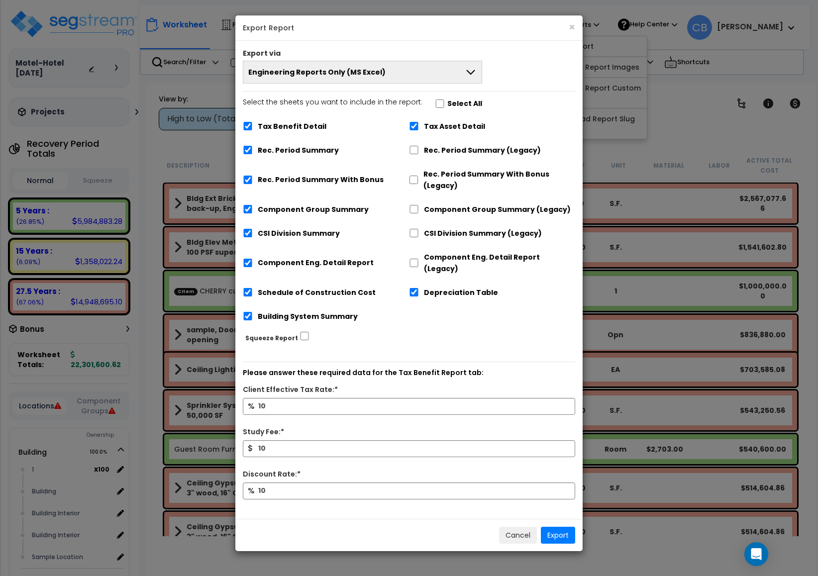
click at [140, 120] on div "× Export Report Export via Engineering Reports Only (MS Excel) Engineering Repo…" at bounding box center [409, 288] width 818 height 576
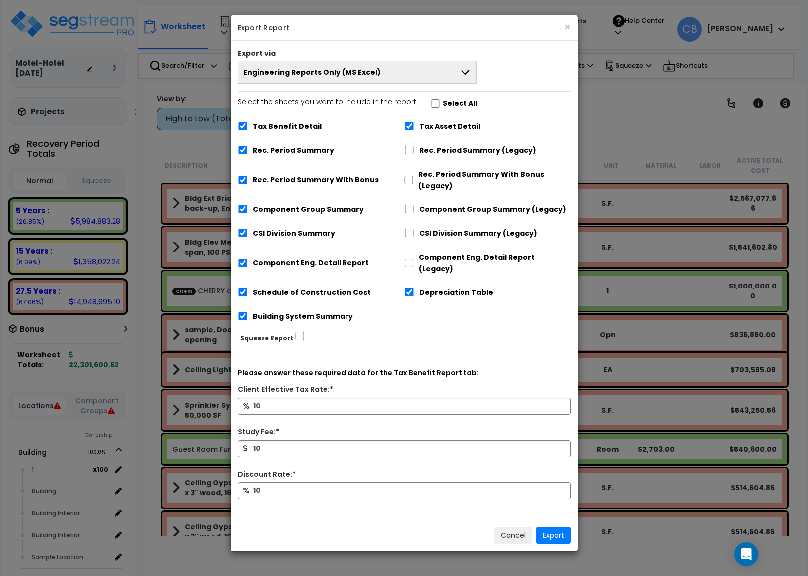
click at [219, 227] on div "× Export Report Export via Engineering Reports Only (MS Excel) Engineering Repo…" at bounding box center [404, 288] width 808 height 576
click at [509, 527] on button "Cancel" at bounding box center [513, 535] width 38 height 17
